Goal: Go to known website: Access a specific website the user already knows

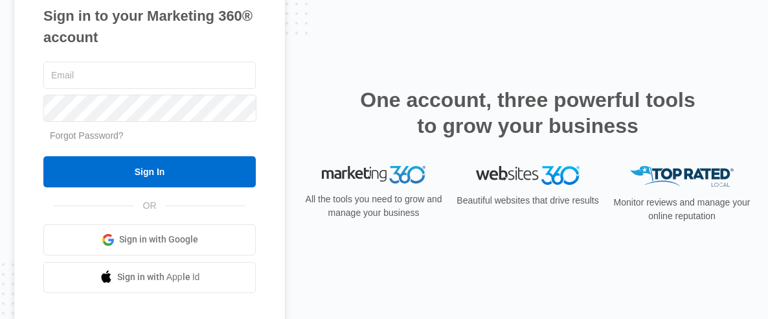
type input "[EMAIL_ADDRESS][DOMAIN_NAME]"
click at [111, 168] on input "Sign In" at bounding box center [149, 171] width 212 height 31
